Goal: Information Seeking & Learning: Learn about a topic

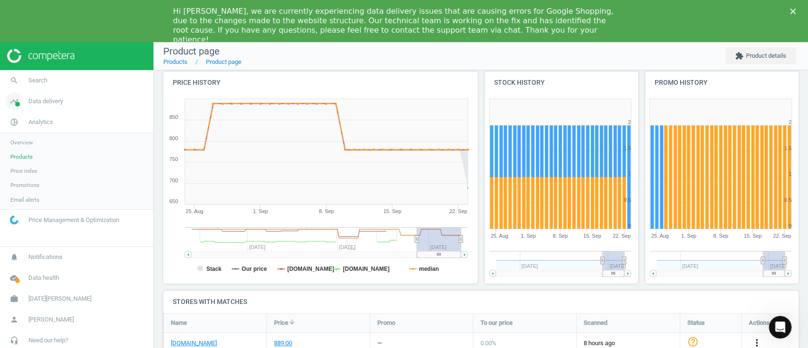
drag, startPoint x: 32, startPoint y: 158, endPoint x: 127, endPoint y: 106, distance: 108.5
click at [32, 158] on link "Products" at bounding box center [76, 157] width 153 height 14
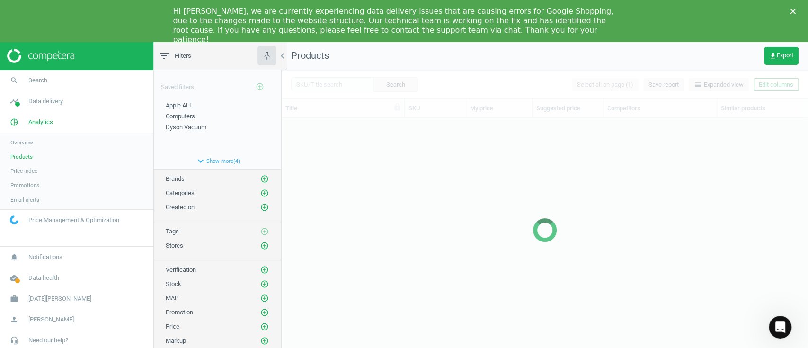
scroll to position [234, 516]
click at [326, 84] on div at bounding box center [545, 230] width 527 height 320
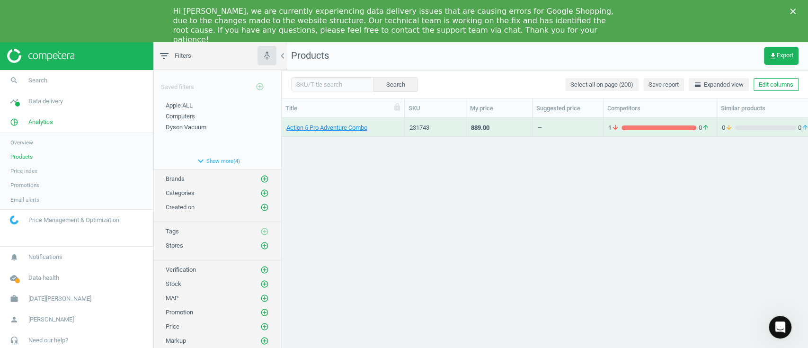
click at [331, 76] on div "Search Select all on page (200) Save report horizontal_split Expanded view Edit…" at bounding box center [545, 84] width 527 height 28
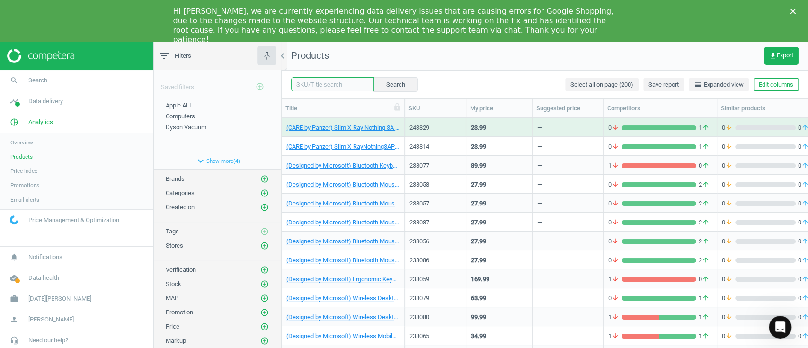
click at [341, 89] on input "text" at bounding box center [332, 84] width 83 height 14
paste input "230344"
type input "230344"
click at [383, 86] on button "Search" at bounding box center [395, 84] width 45 height 14
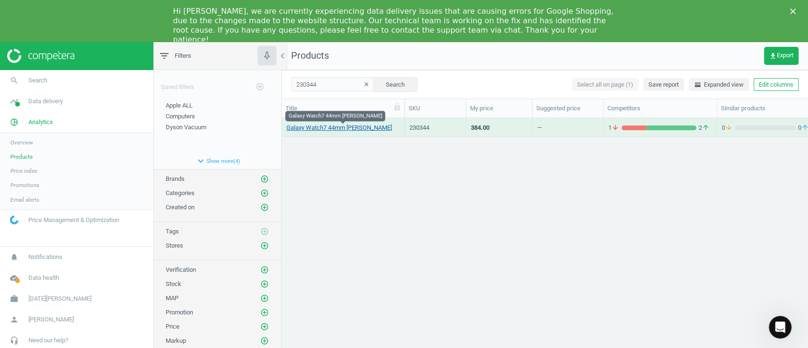
click at [335, 127] on link "Galaxy Watch7 44mm BT Green" at bounding box center [339, 128] width 106 height 9
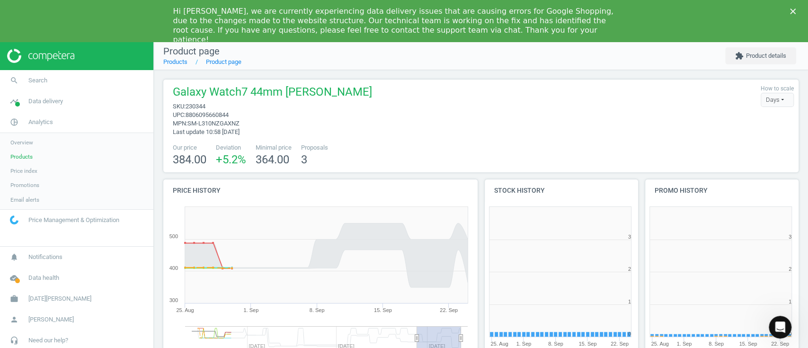
scroll to position [208, 170]
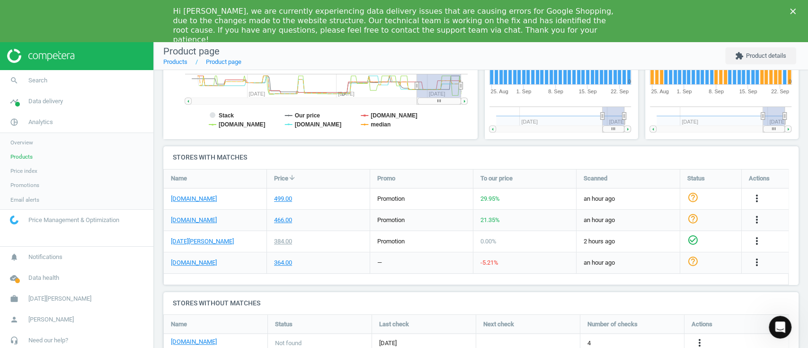
click at [28, 156] on span "Products" at bounding box center [21, 157] width 22 height 8
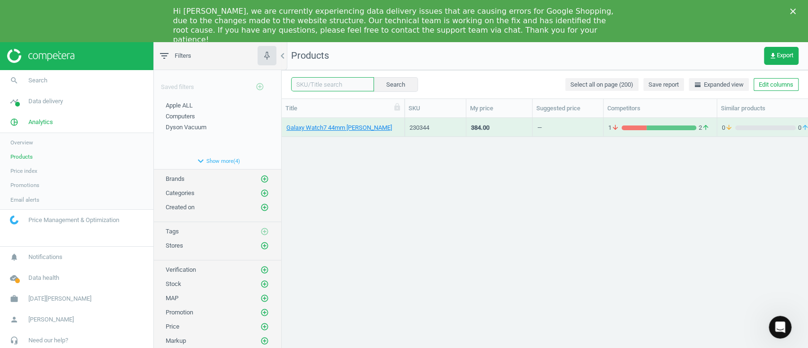
click at [331, 85] on input "text" at bounding box center [332, 84] width 83 height 14
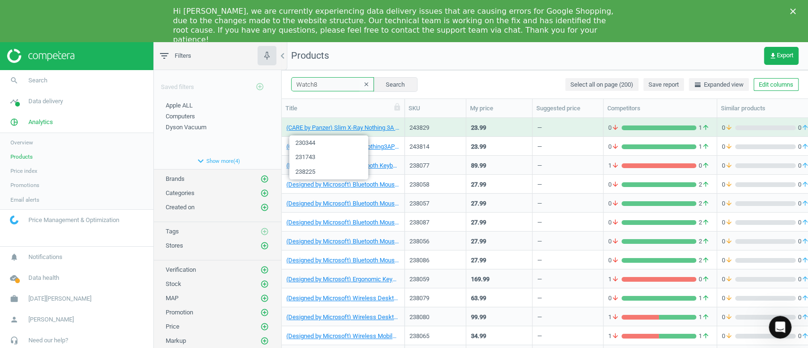
type input "Watch8"
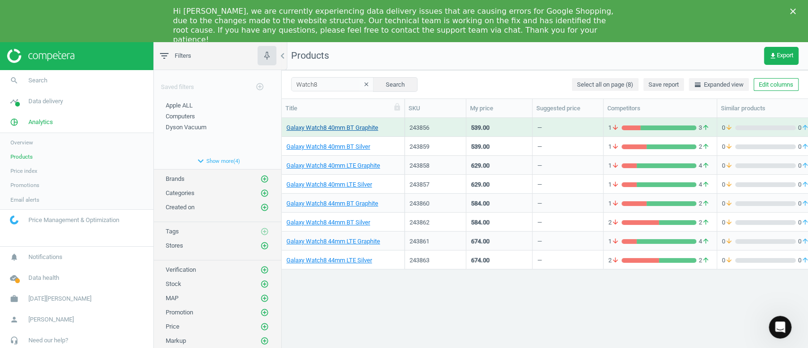
click at [349, 129] on link "Galaxy Watch8 40mm BT Graphite" at bounding box center [332, 128] width 92 height 9
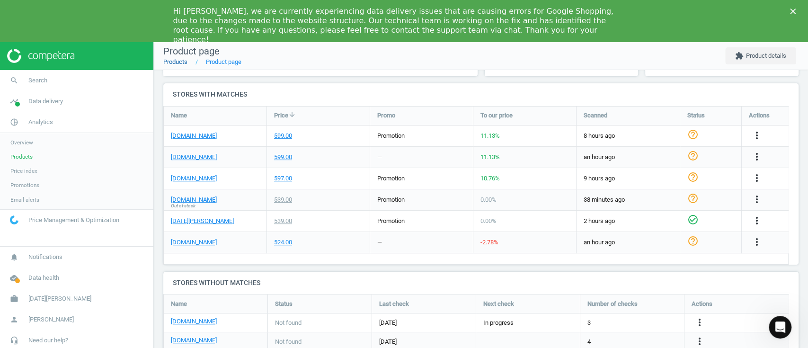
click at [181, 62] on link "Products" at bounding box center [175, 61] width 24 height 7
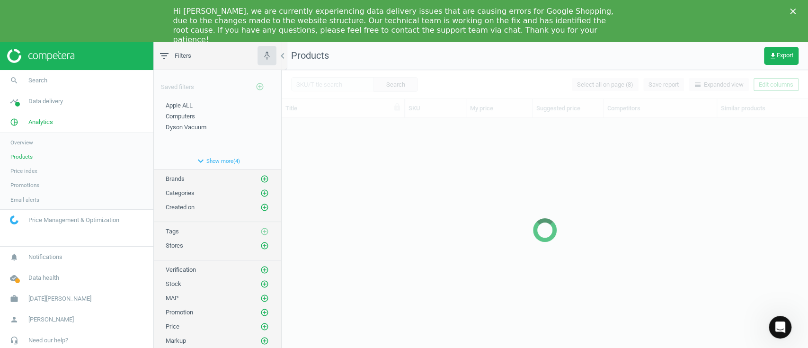
scroll to position [234, 516]
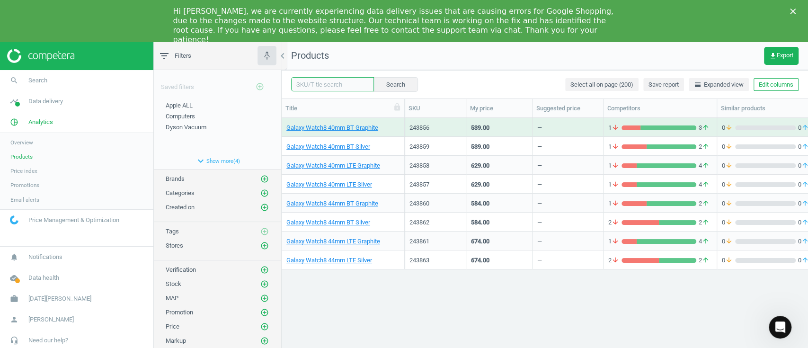
click at [325, 88] on input "text" at bounding box center [332, 84] width 83 height 14
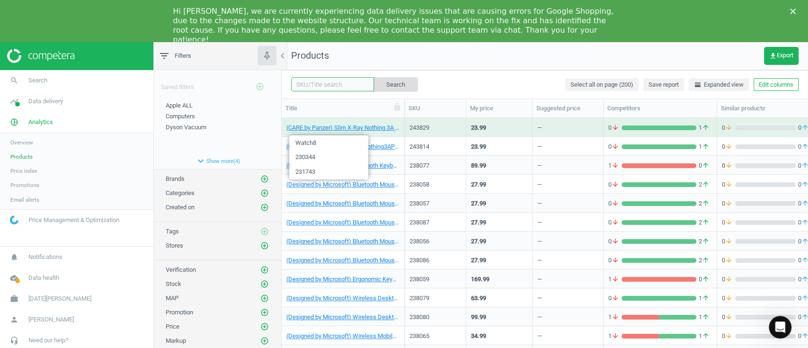
paste input "230261"
type input "230261"
click at [396, 84] on button "Search" at bounding box center [396, 84] width 45 height 14
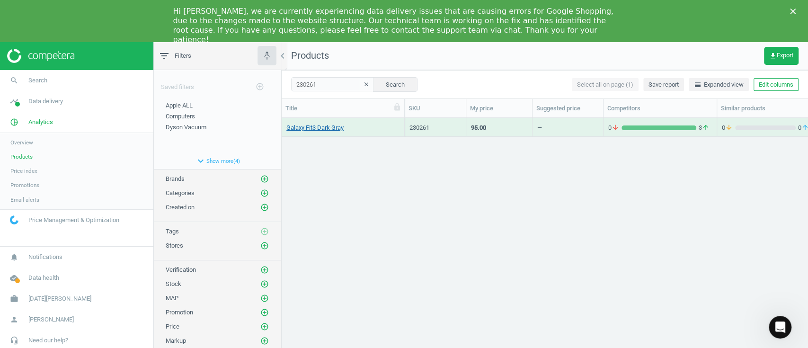
click at [333, 128] on link "Galaxy Fit3 Dark Gray" at bounding box center [314, 128] width 57 height 9
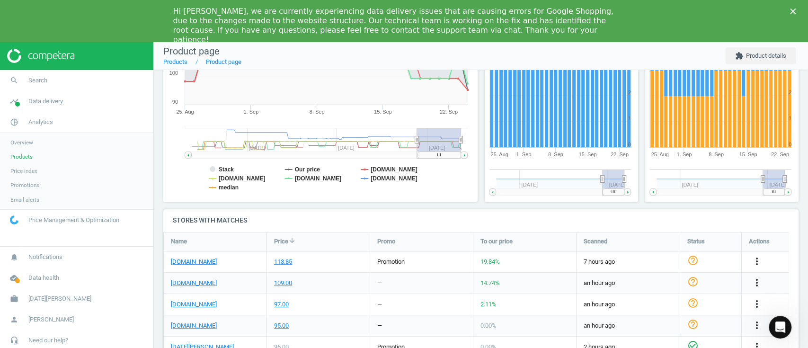
scroll to position [252, 0]
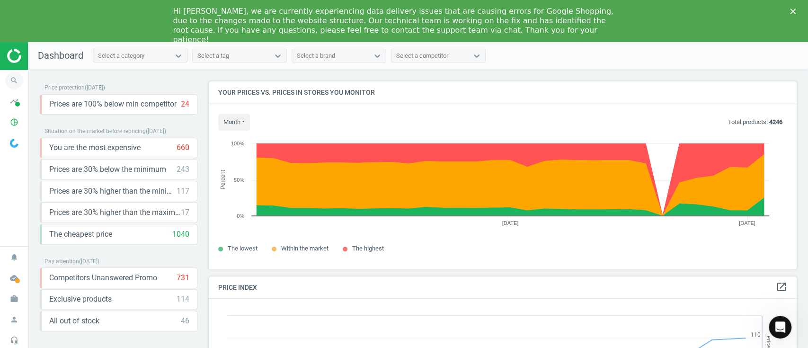
click at [16, 89] on icon "search" at bounding box center [14, 81] width 18 height 18
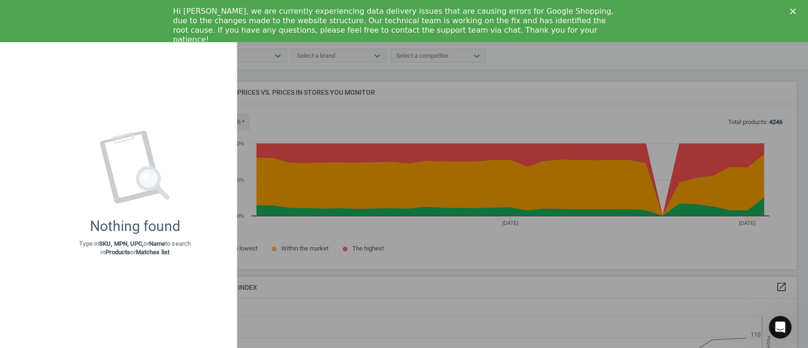
drag, startPoint x: 288, startPoint y: 143, endPoint x: 124, endPoint y: 137, distance: 163.9
click at [290, 143] on div at bounding box center [404, 174] width 808 height 348
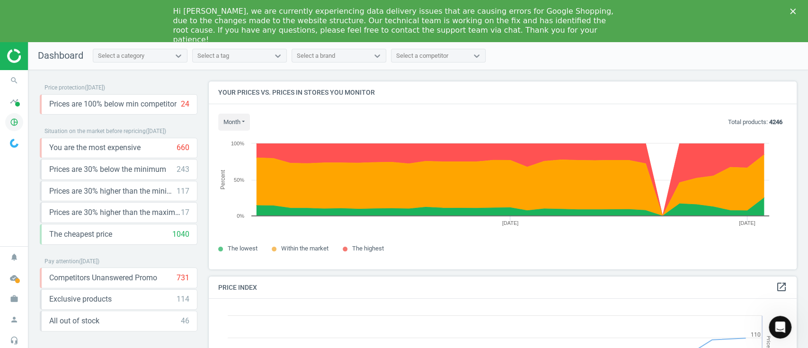
click at [11, 121] on icon "pie_chart_outlined" at bounding box center [14, 122] width 18 height 18
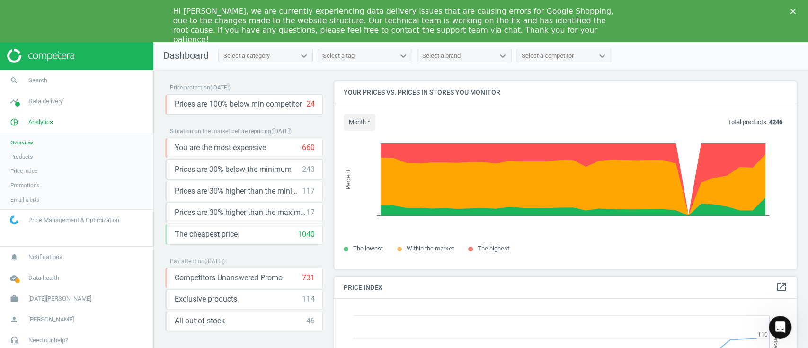
scroll to position [237, 472]
click at [22, 151] on link "Products" at bounding box center [76, 157] width 153 height 14
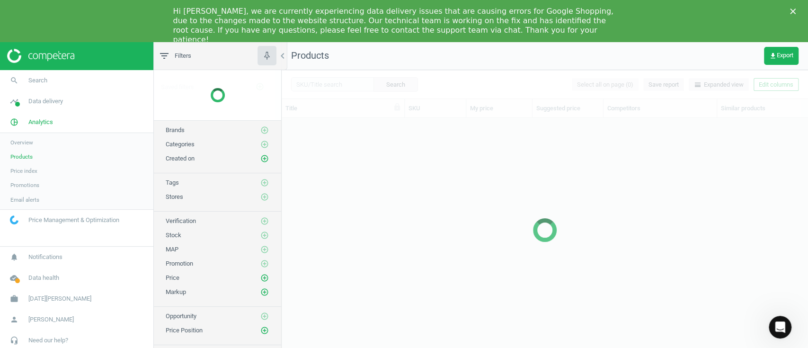
scroll to position [234, 516]
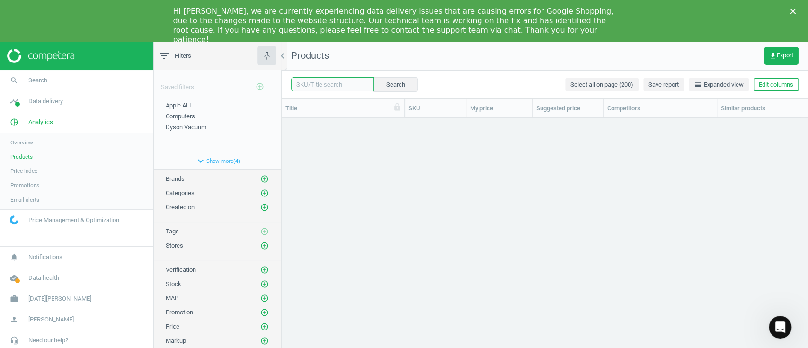
click at [318, 87] on input "text" at bounding box center [332, 84] width 83 height 14
paste input "230261"
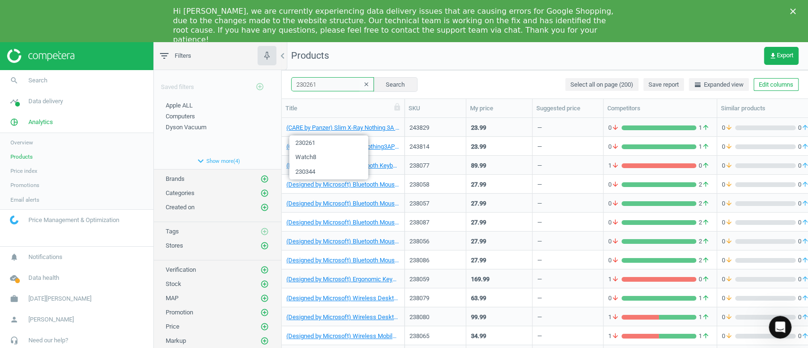
type input "230261"
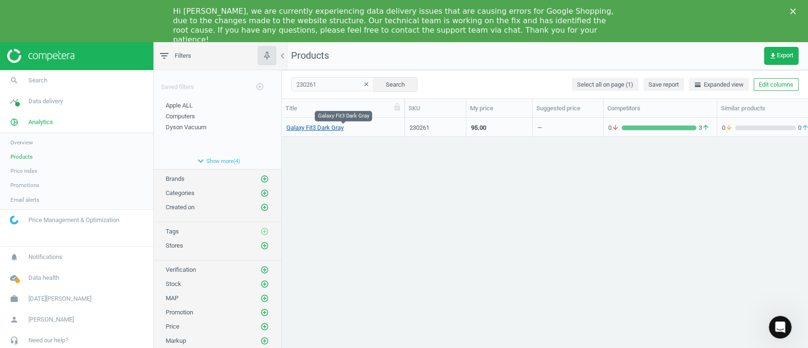
click at [335, 130] on link "Galaxy Fit3 Dark Gray" at bounding box center [314, 128] width 57 height 9
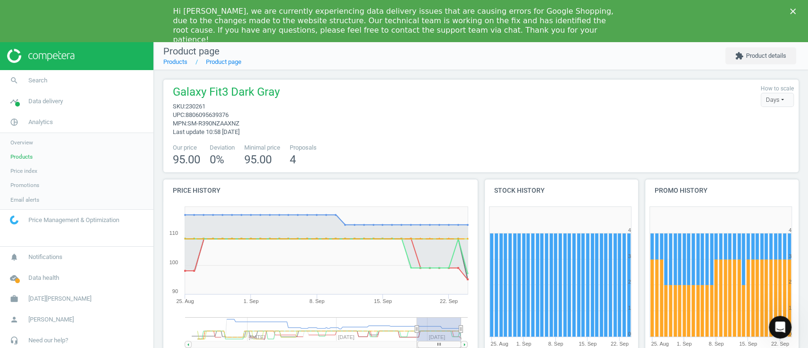
click at [20, 156] on span "Products" at bounding box center [21, 157] width 22 height 8
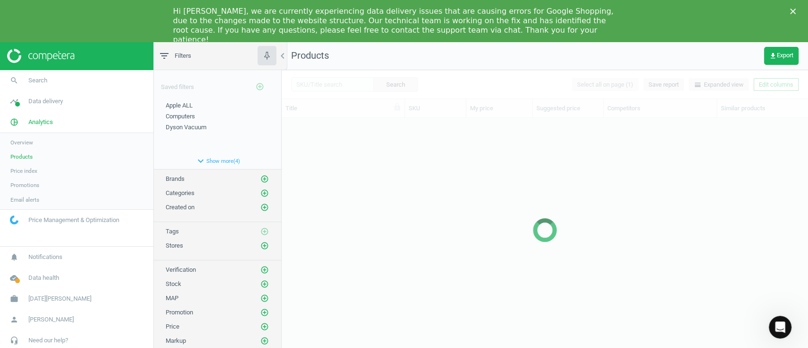
scroll to position [234, 516]
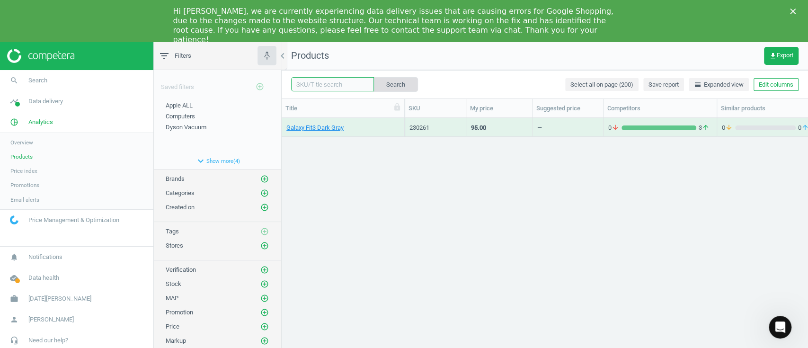
drag, startPoint x: 325, startPoint y: 85, endPoint x: 377, endPoint y: 91, distance: 52.5
click at [325, 85] on input "text" at bounding box center [332, 84] width 83 height 14
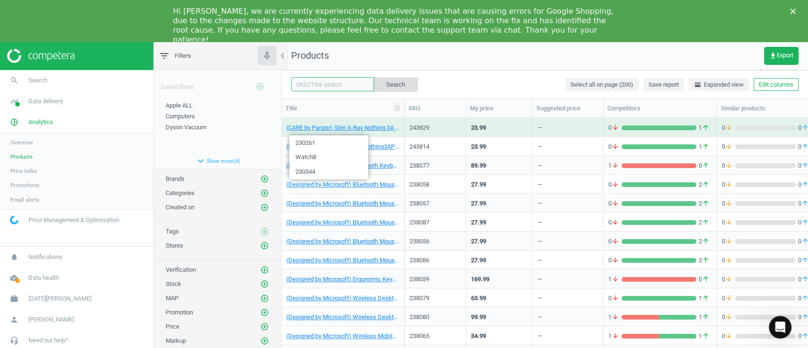
paste input "232747"
type input "232747"
click at [389, 89] on button "Search" at bounding box center [395, 84] width 45 height 14
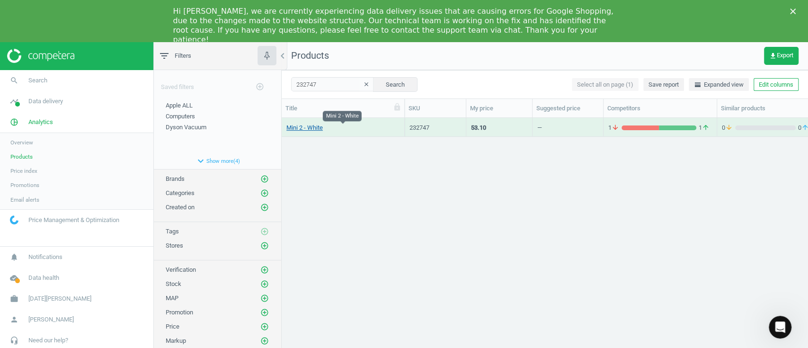
click at [295, 130] on link "Mini 2 - White" at bounding box center [304, 128] width 36 height 9
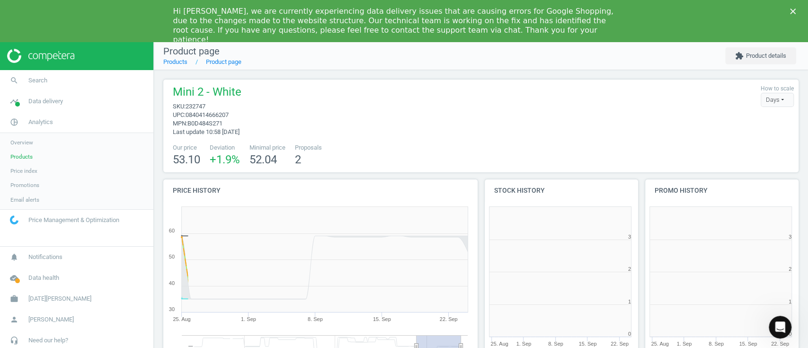
scroll to position [4, 4]
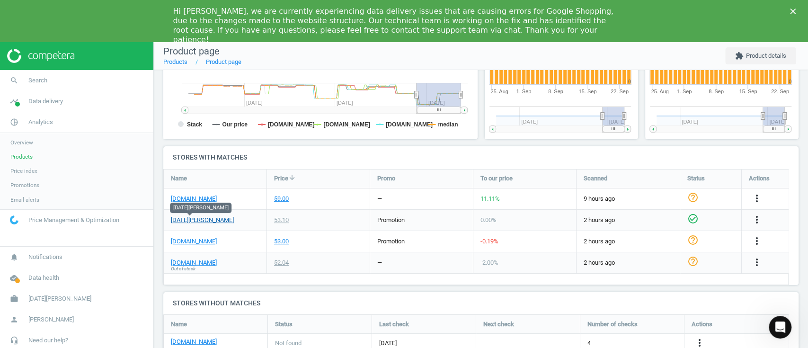
click at [202, 218] on link "[DATE][PERSON_NAME]" at bounding box center [202, 220] width 63 height 9
click at [197, 243] on link "[DOMAIN_NAME]" at bounding box center [194, 241] width 46 height 9
click at [197, 266] on link "[DOMAIN_NAME]" at bounding box center [194, 263] width 46 height 9
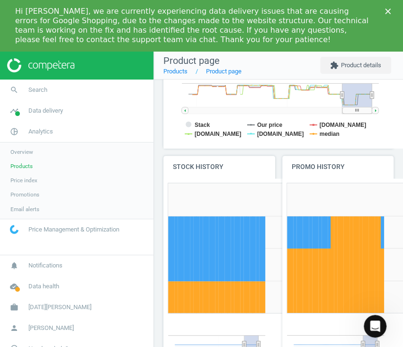
scroll to position [4, 5]
